Goal: Information Seeking & Learning: Learn about a topic

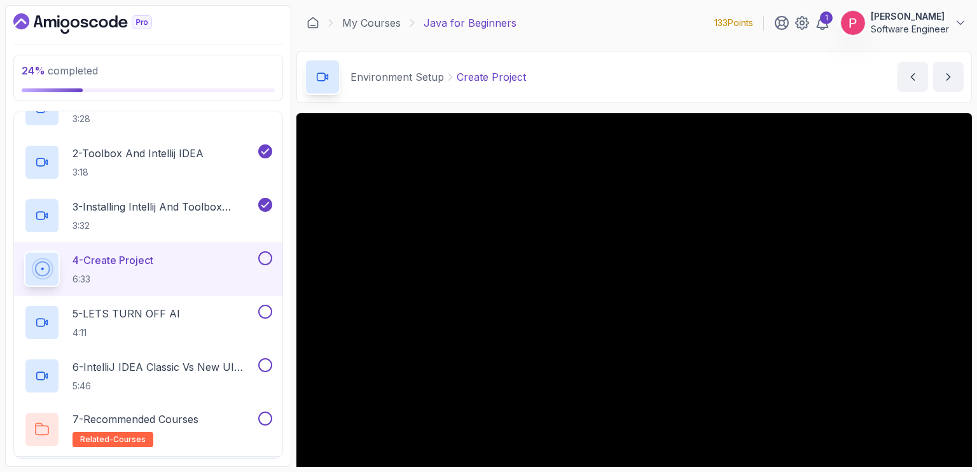
scroll to position [51, 0]
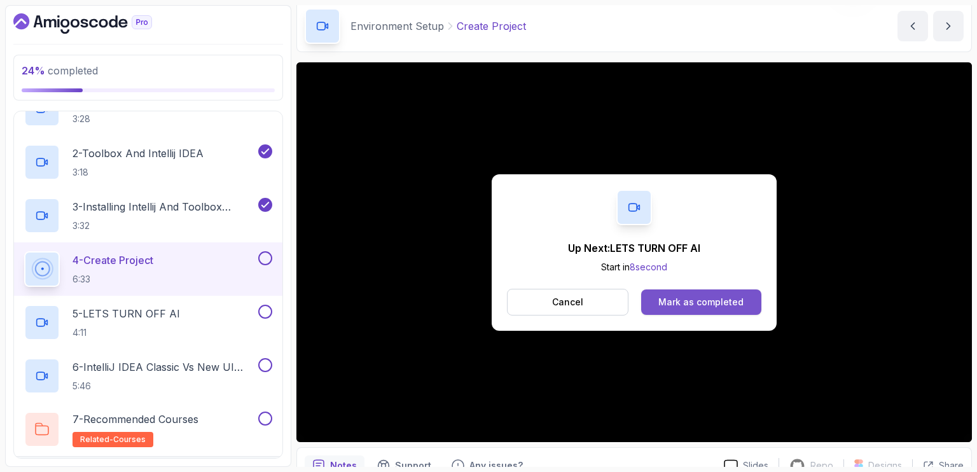
click at [668, 303] on div "Mark as completed" at bounding box center [700, 302] width 85 height 13
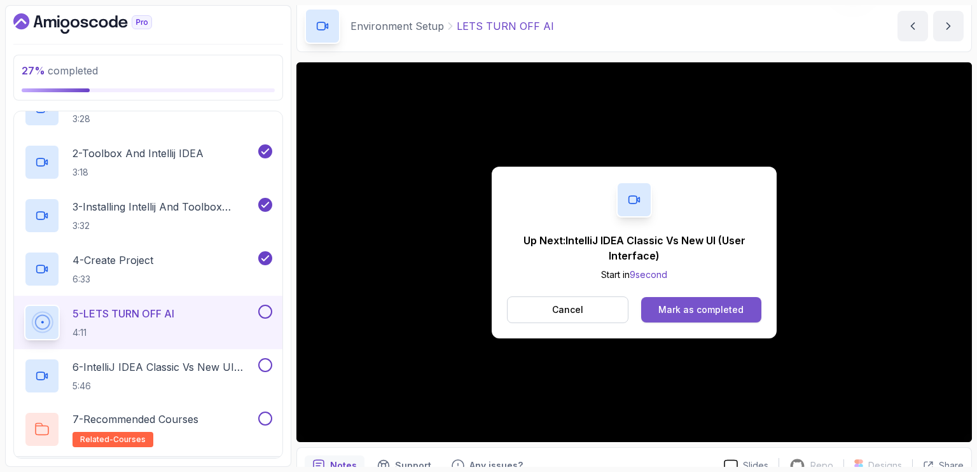
click at [677, 315] on div "Mark as completed" at bounding box center [700, 309] width 85 height 13
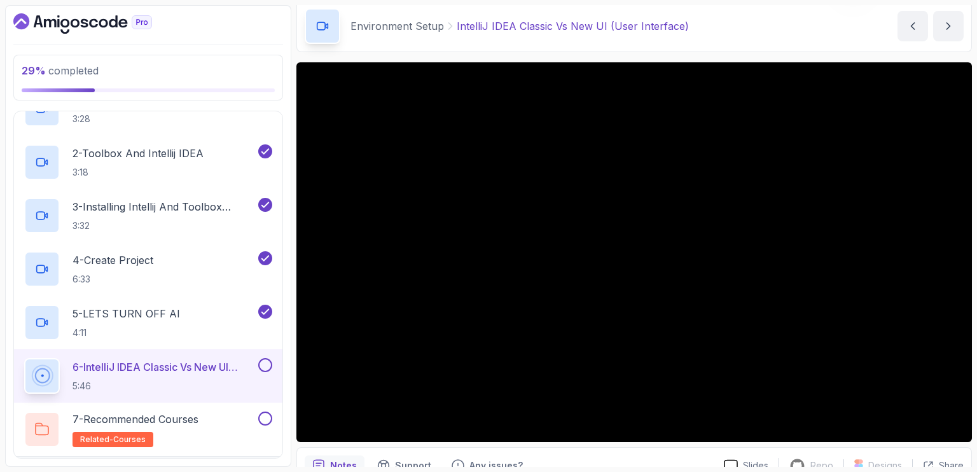
click at [156, 74] on p "29 % completed" at bounding box center [148, 70] width 253 height 15
drag, startPoint x: 280, startPoint y: 111, endPoint x: 278, endPoint y: 104, distance: 6.6
click at [278, 104] on div "29 % completed 1 - Intro 2 - Understanding Java 3 - Environment Setup 1 - What …" at bounding box center [148, 236] width 286 height 462
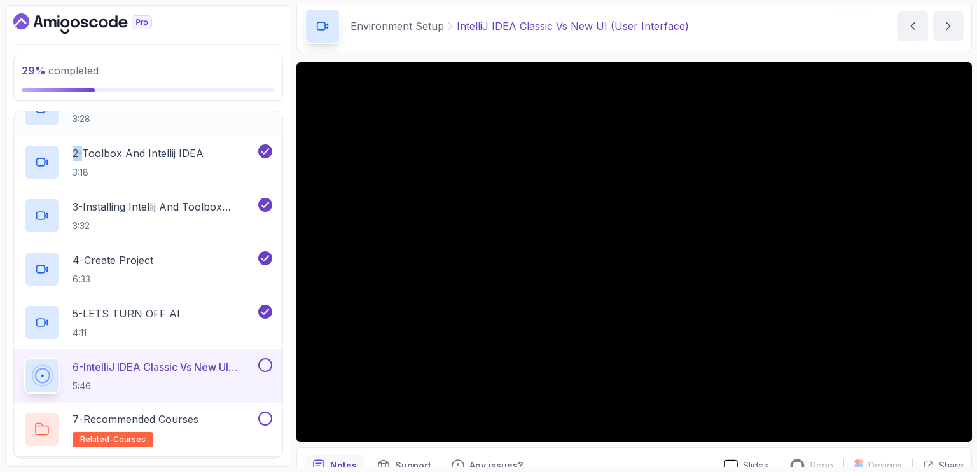
click at [254, 110] on div "1 - What Is An IDE 3:28" at bounding box center [139, 109] width 231 height 36
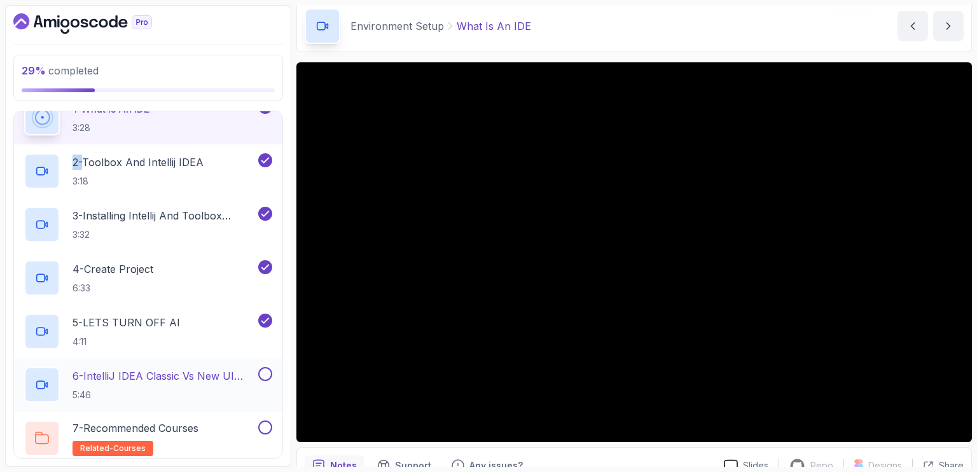
click at [163, 374] on p "6 - IntelliJ IDEA Classic Vs New UI (User Interface)" at bounding box center [163, 375] width 183 height 15
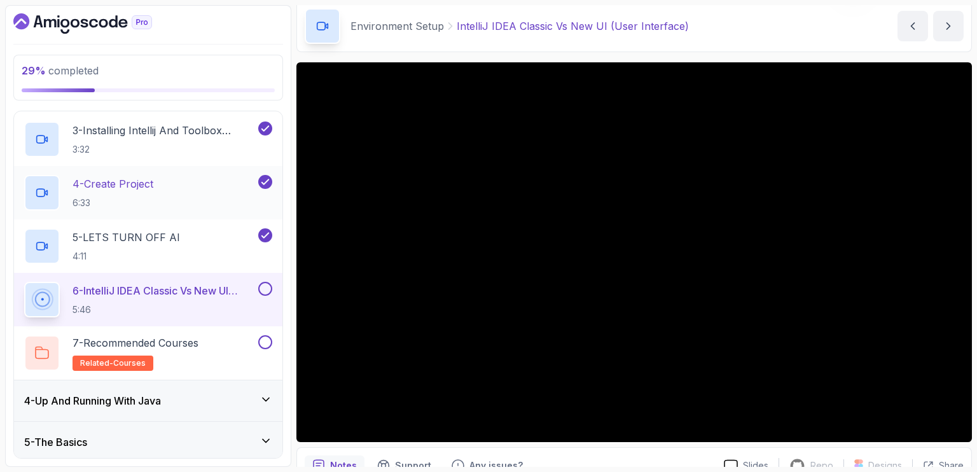
scroll to position [254, 0]
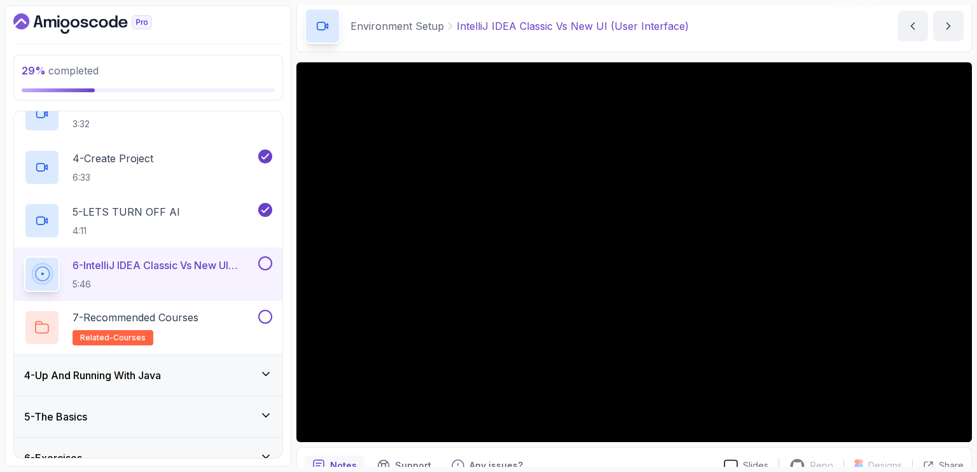
click at [347, 53] on main "My Courses Java for Beginners 133 Points 1 Peter Emmanuel Kitsamba Software Eng…" at bounding box center [633, 236] width 675 height 462
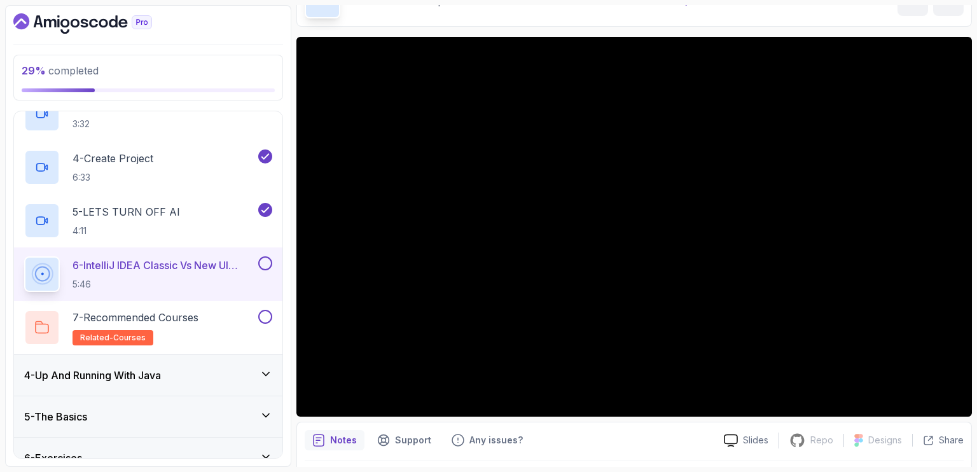
scroll to position [51, 0]
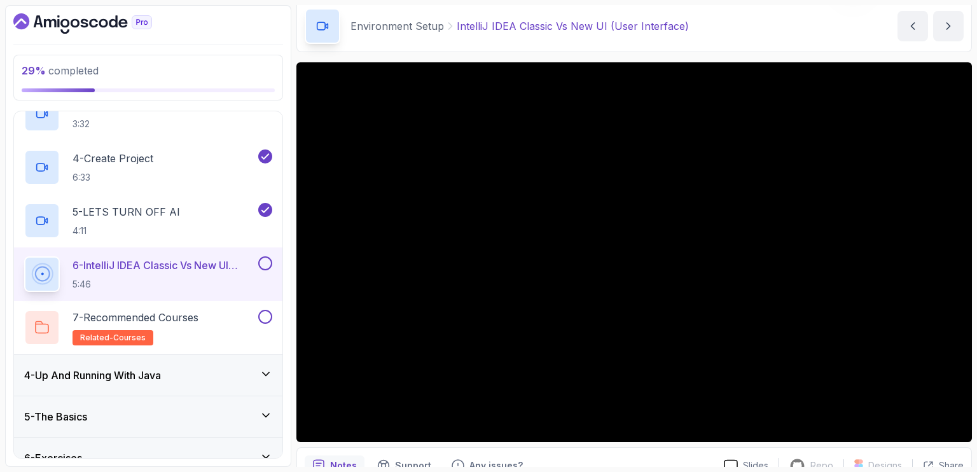
click at [284, 102] on div "29 % completed 1 - Intro 2 - Understanding Java 3 - Environment Setup 1 - What …" at bounding box center [148, 236] width 286 height 462
click at [10, 237] on div "29 % completed 1 - Intro 2 - Understanding Java 3 - Environment Setup 1 - What …" at bounding box center [148, 236] width 286 height 462
click at [260, 377] on icon at bounding box center [265, 373] width 13 height 13
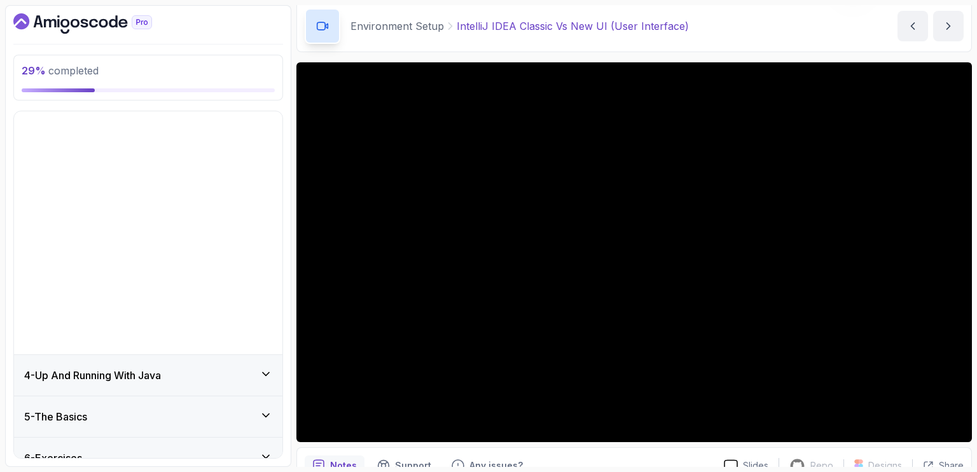
scroll to position [0, 0]
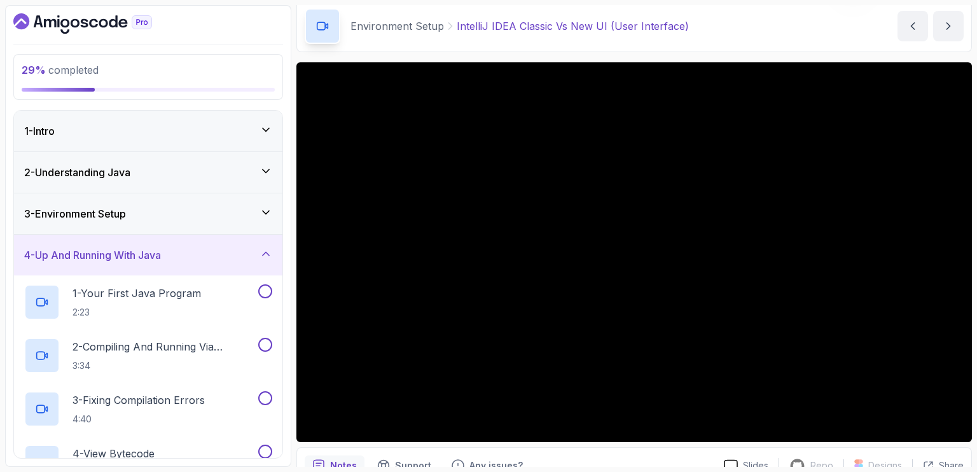
click at [265, 248] on icon at bounding box center [265, 253] width 13 height 13
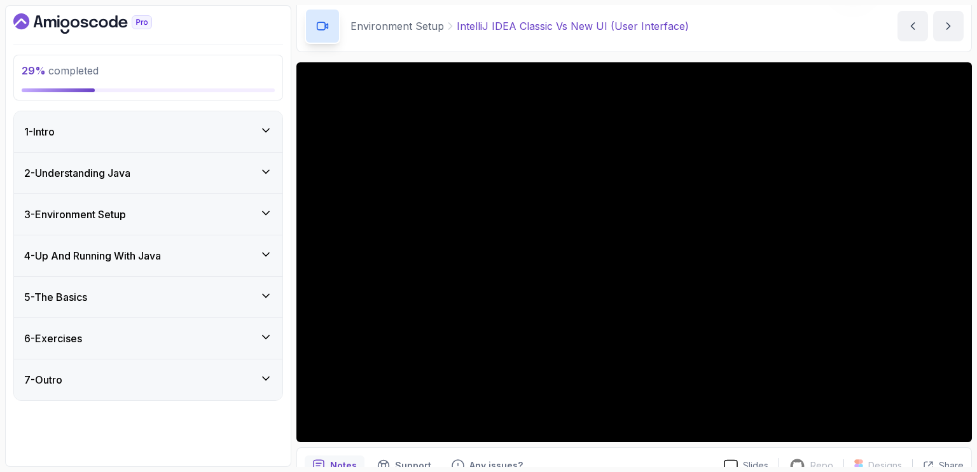
click at [266, 218] on icon at bounding box center [265, 213] width 13 height 13
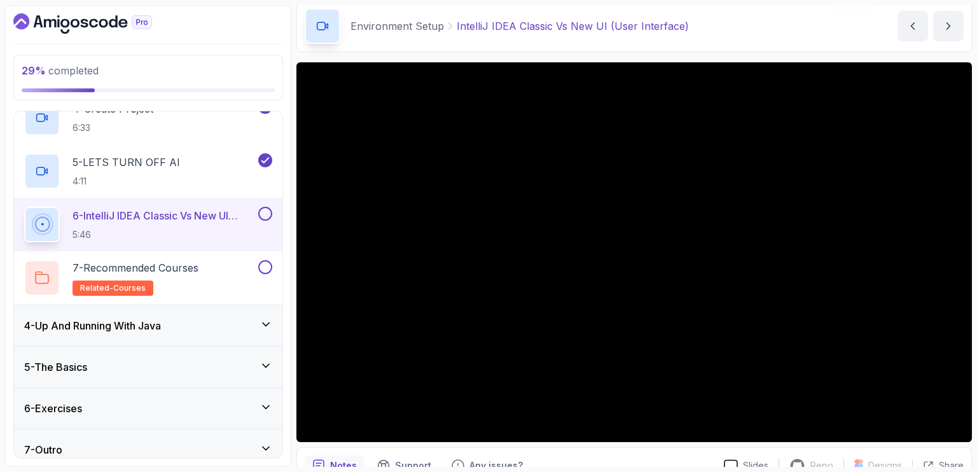
scroll to position [305, 0]
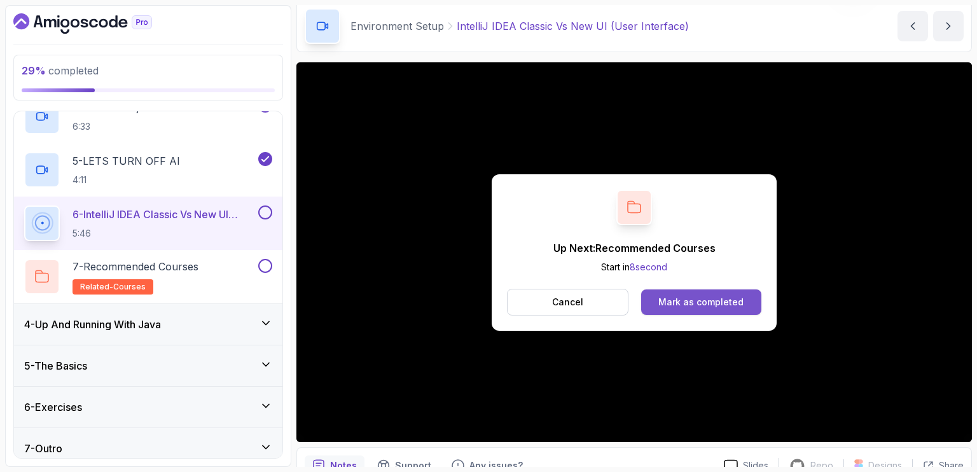
click at [695, 294] on button "Mark as completed" at bounding box center [701, 301] width 120 height 25
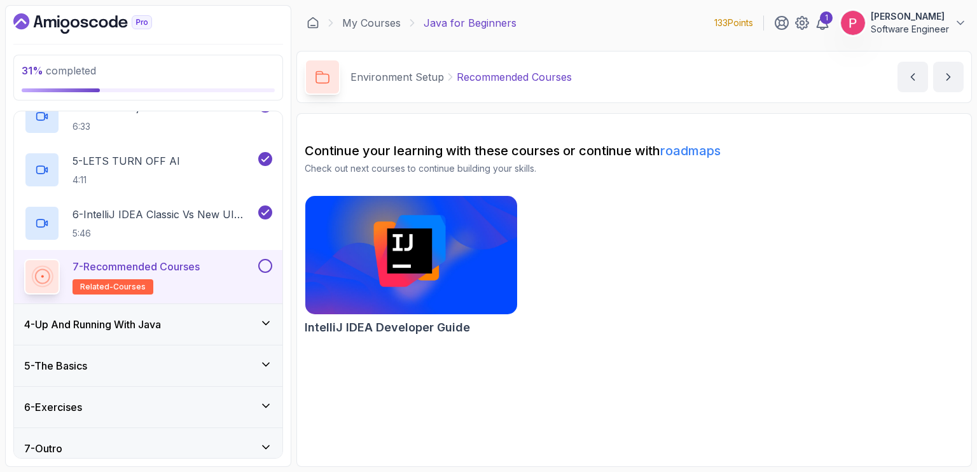
click at [195, 277] on h2 "7 - Recommended Courses related-courses" at bounding box center [135, 277] width 127 height 36
click at [266, 266] on button at bounding box center [265, 266] width 14 height 14
click at [201, 319] on div "4 - Up And Running With Java" at bounding box center [148, 324] width 248 height 15
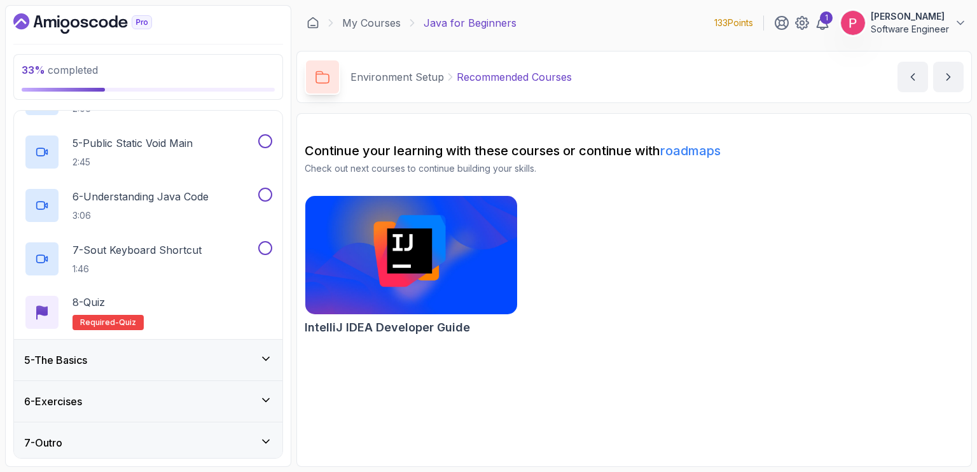
scroll to position [367, 0]
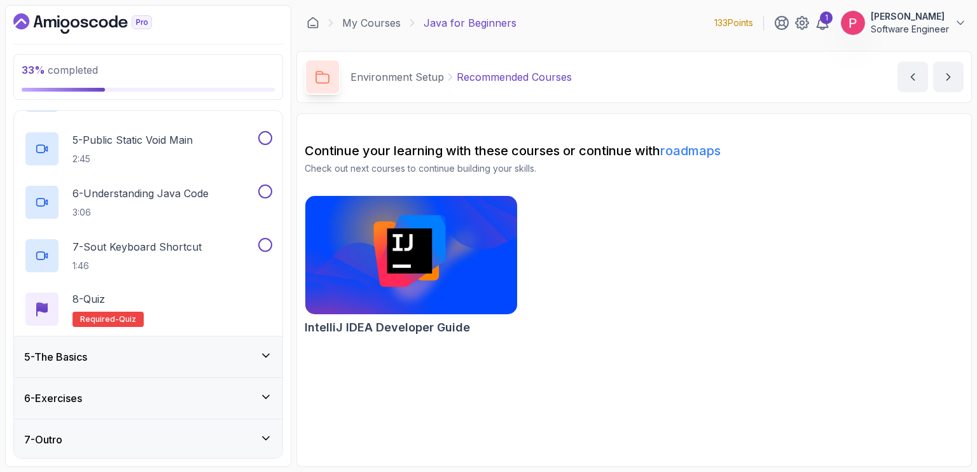
click at [157, 361] on div "5 - The Basics" at bounding box center [148, 356] width 248 height 15
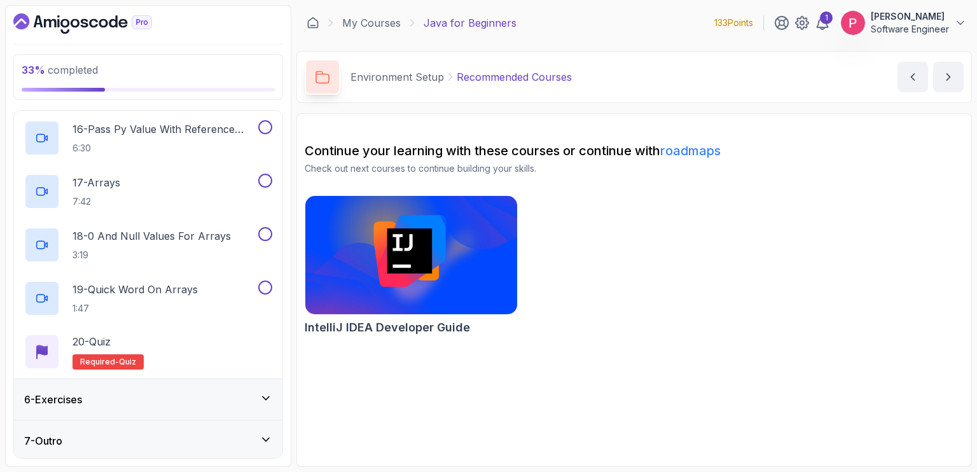
scroll to position [1008, 0]
click at [201, 402] on div "6 - Exercises" at bounding box center [148, 397] width 248 height 15
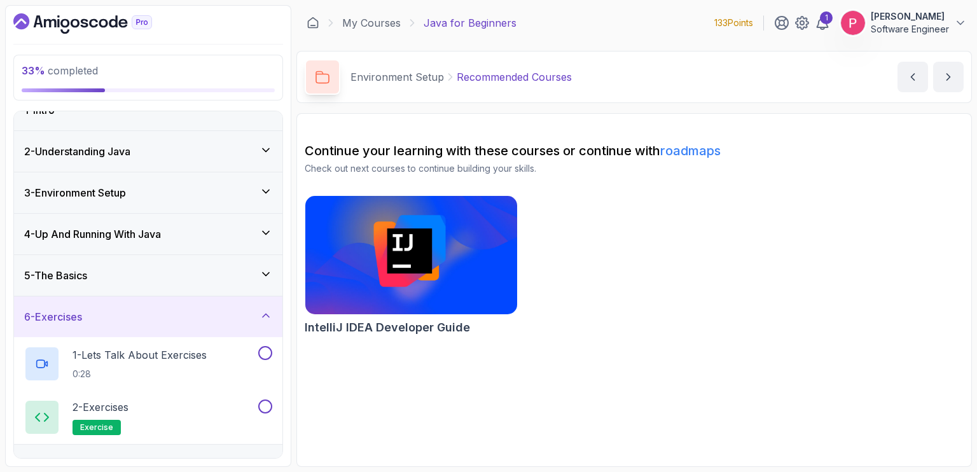
scroll to position [0, 0]
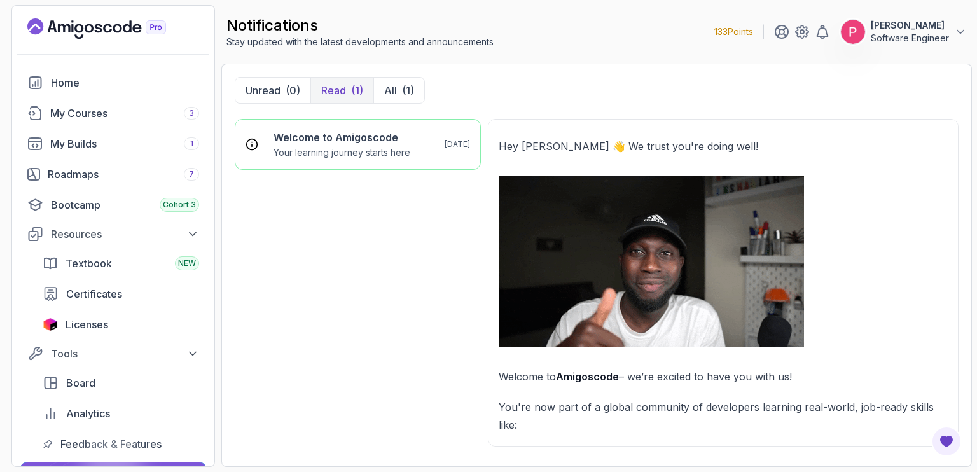
scroll to position [483, 0]
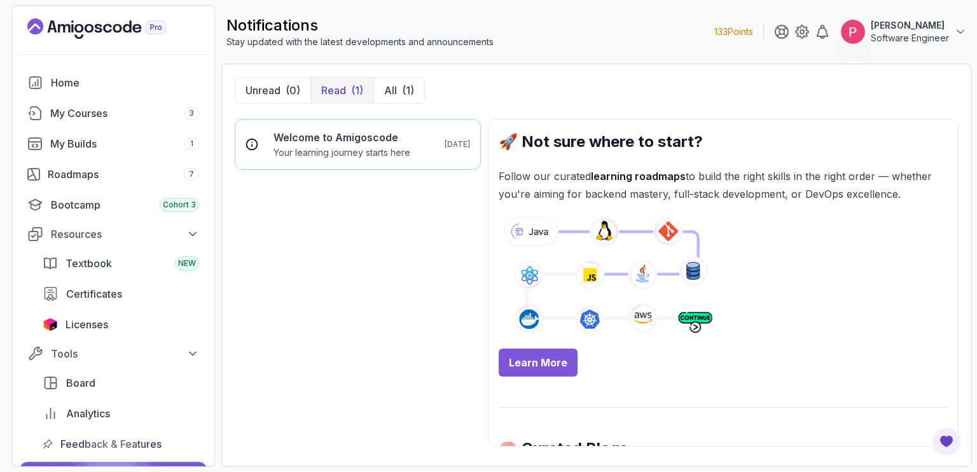
click at [554, 367] on link "Learn More" at bounding box center [537, 362] width 79 height 28
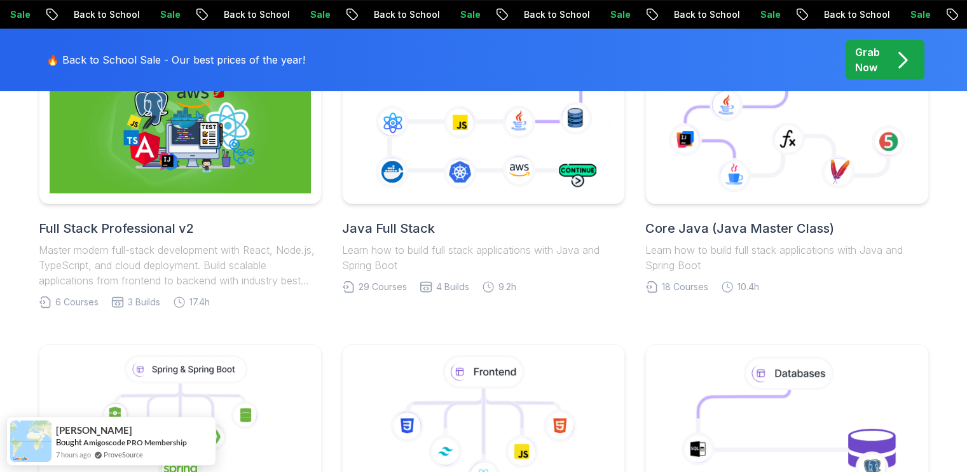
scroll to position [308, 0]
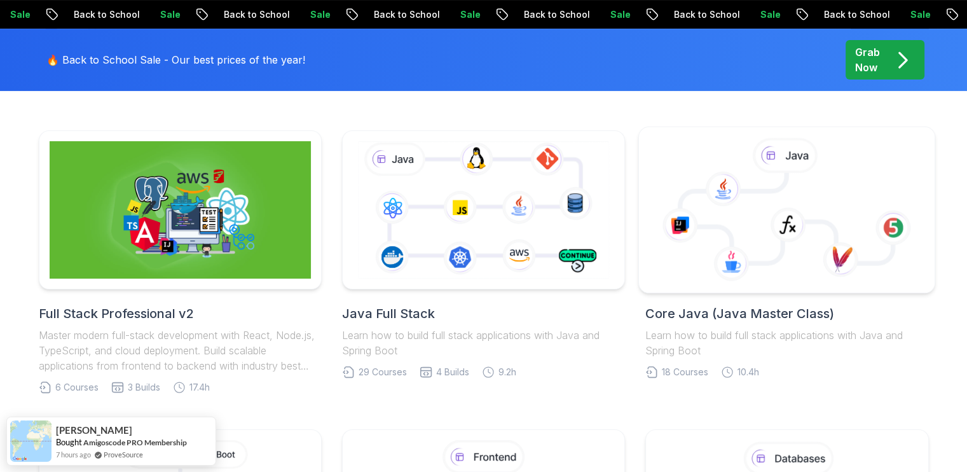
click at [757, 253] on g at bounding box center [787, 209] width 250 height 144
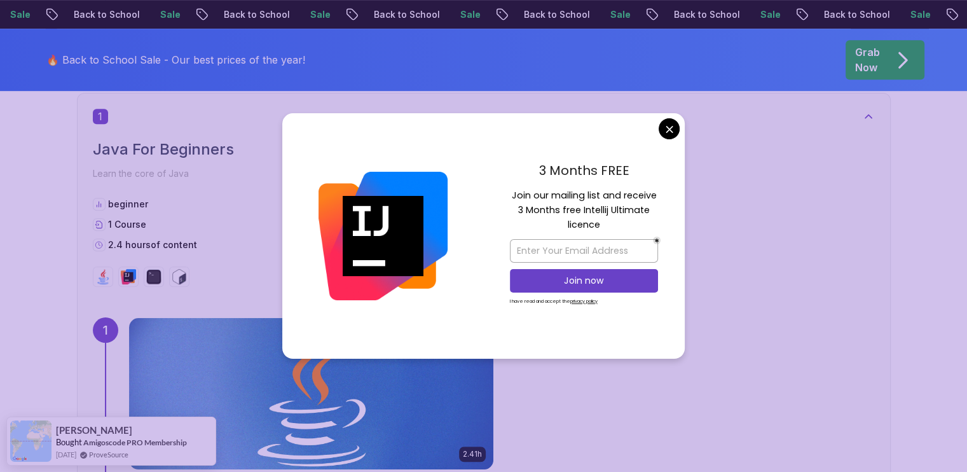
scroll to position [704, 0]
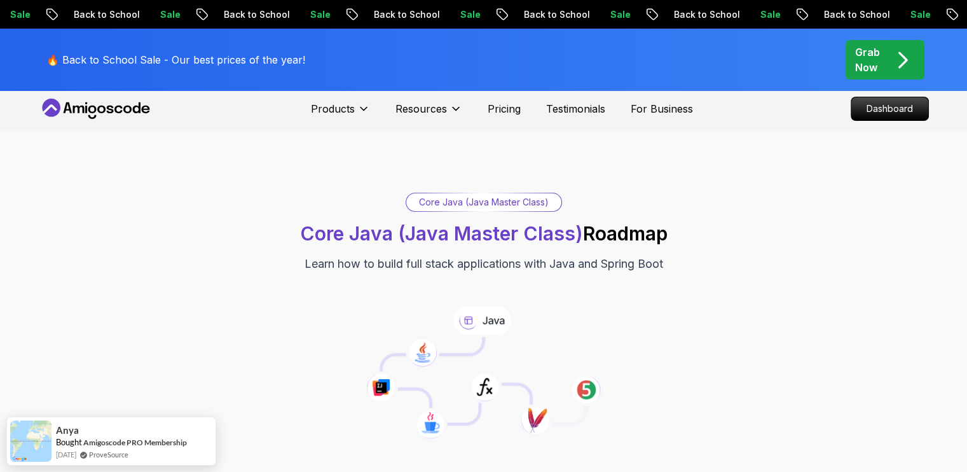
scroll to position [0, 0]
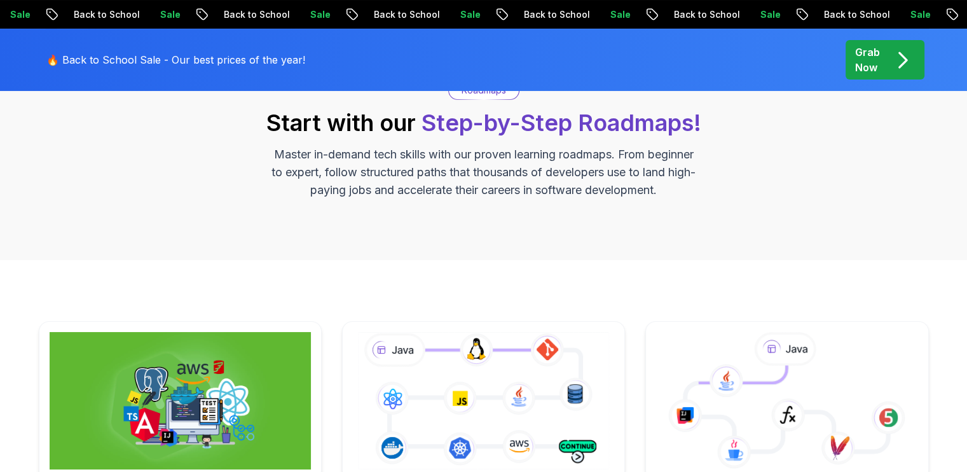
scroll to position [308, 0]
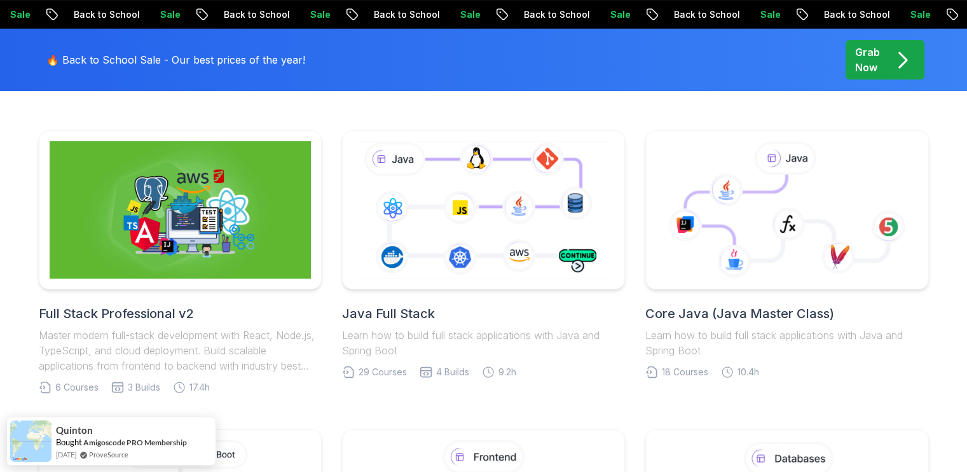
click at [406, 310] on h2 "Java Full Stack" at bounding box center [483, 314] width 283 height 18
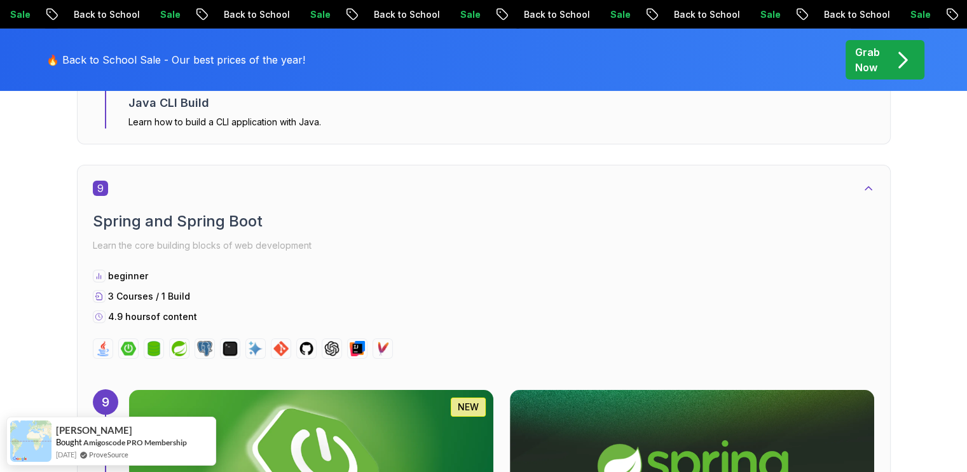
scroll to position [4297, 0]
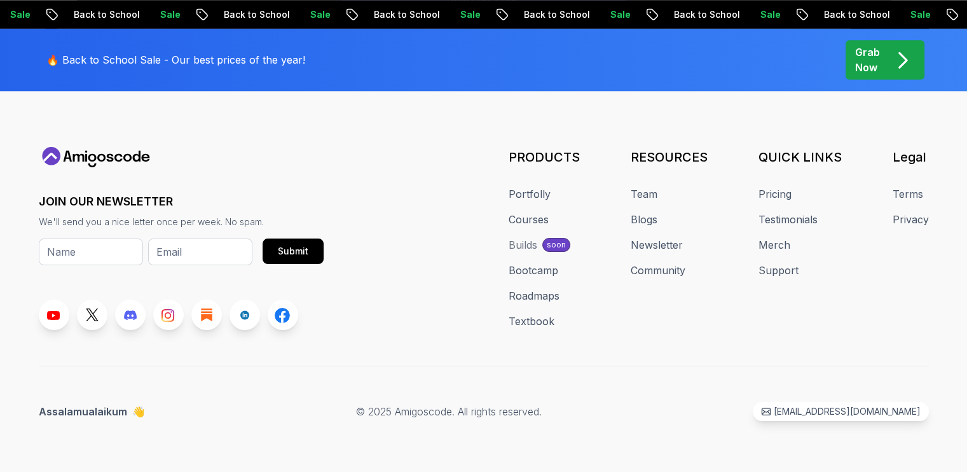
scroll to position [308, 0]
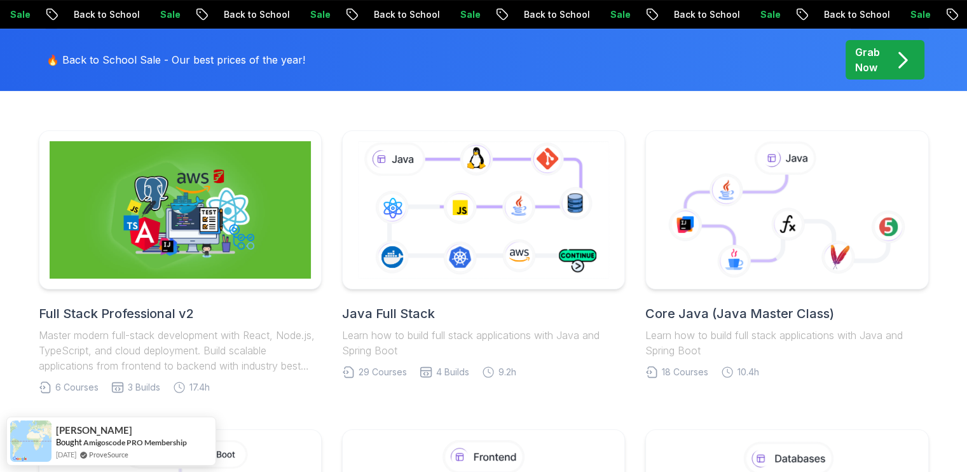
click at [735, 315] on h2 "Core Java (Java Master Class)" at bounding box center [786, 314] width 283 height 18
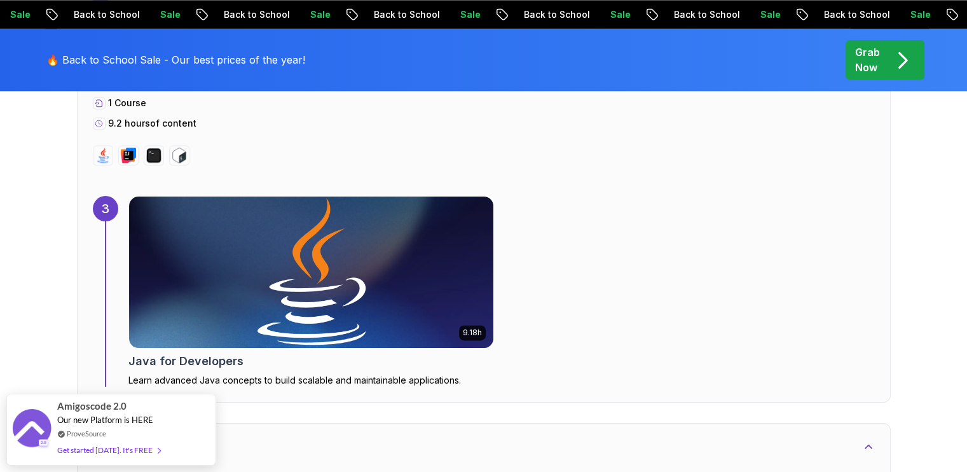
scroll to position [834, 0]
